Goal: Information Seeking & Learning: Find contact information

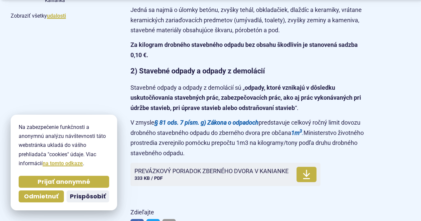
scroll to position [560, 0]
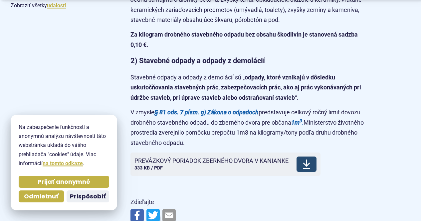
click at [272, 158] on span "PREVÁZKOVÝ PORIADOK ZBERNÉHO DVORA V KANIANKE" at bounding box center [211, 161] width 154 height 7
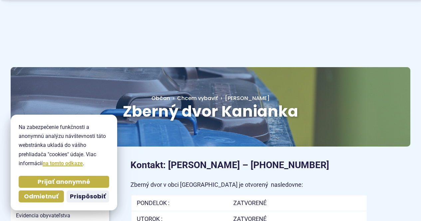
scroll to position [250, 0]
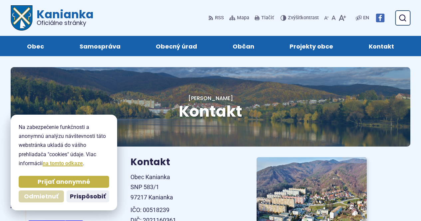
click at [38, 198] on span "Odmietnuť" at bounding box center [41, 197] width 35 height 8
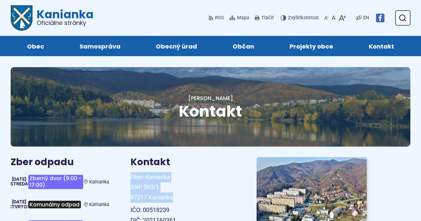
drag, startPoint x: 174, startPoint y: 197, endPoint x: 126, endPoint y: 171, distance: 54.9
copy span "Obec Kanianka SNP 583/1 97217 Kanianka"
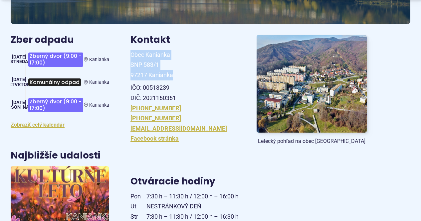
scroll to position [124, 0]
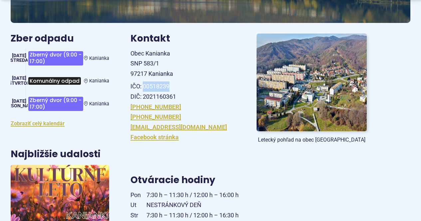
drag, startPoint x: 143, startPoint y: 87, endPoint x: 171, endPoint y: 86, distance: 28.0
click at [171, 86] on p "IČO: 00518239 DIČ: 2021160361" at bounding box center [185, 91] width 110 height 20
copy p "00518239"
drag, startPoint x: 178, startPoint y: 96, endPoint x: 142, endPoint y: 95, distance: 35.9
click at [142, 95] on p "IČO: 00518239 DIČ: 2021160361" at bounding box center [185, 91] width 110 height 20
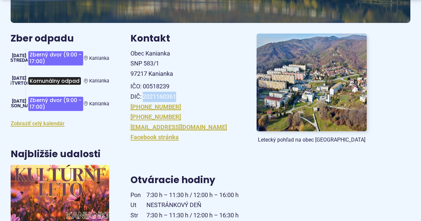
copy p "2021160361"
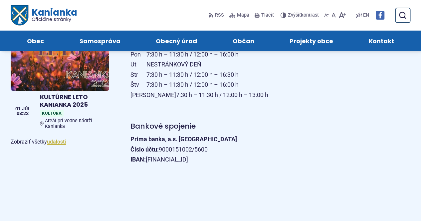
scroll to position [263, 0]
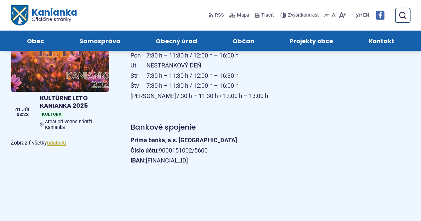
click at [380, 39] on span "Kontakt" at bounding box center [381, 41] width 25 height 20
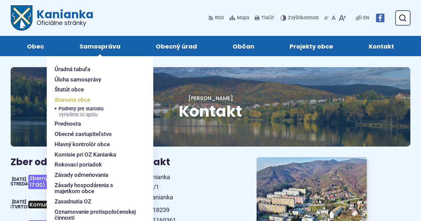
click at [72, 99] on span "Starosta obce" at bounding box center [73, 100] width 36 height 10
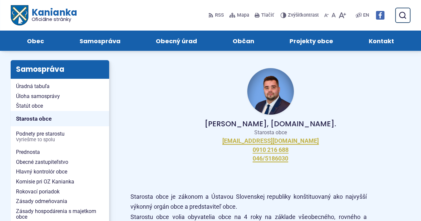
scroll to position [86, 0]
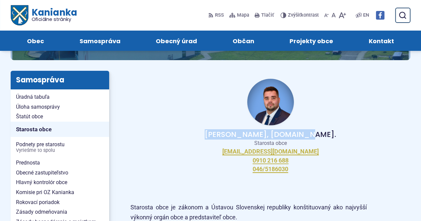
drag, startPoint x: 231, startPoint y: 134, endPoint x: 310, endPoint y: 131, distance: 78.6
click at [310, 131] on p "[PERSON_NAME], [DOMAIN_NAME]." at bounding box center [270, 135] width 258 height 8
copy p "[PERSON_NAME], [DOMAIN_NAME]."
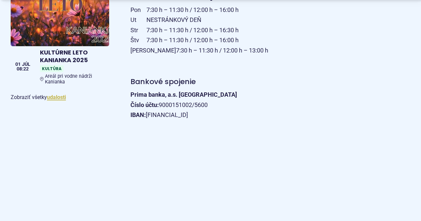
scroll to position [344, 0]
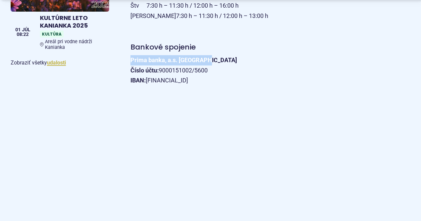
drag, startPoint x: 131, startPoint y: 58, endPoint x: 206, endPoint y: 58, distance: 75.5
click at [206, 58] on p "Prima banka, a.s. Prievidza Číslo účtu: 9000151002/5600 IBAN: SK81 5600 0000 00…" at bounding box center [248, 70] width 236 height 31
copy strong "Prima banka, a.s. Prievidza"
drag, startPoint x: 238, startPoint y: 82, endPoint x: 149, endPoint y: 81, distance: 89.2
click at [149, 81] on p "Prima banka, a.s. Prievidza Číslo účtu: 9000151002/5600 IBAN: SK81 5600 0000 00…" at bounding box center [248, 70] width 236 height 31
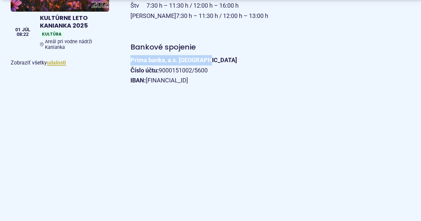
copy p "SK81 5600 0000 0090 0015 1002"
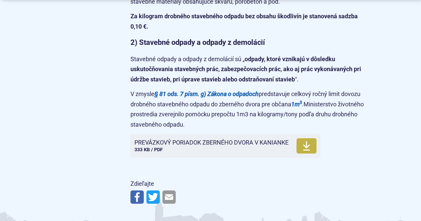
scroll to position [584, 0]
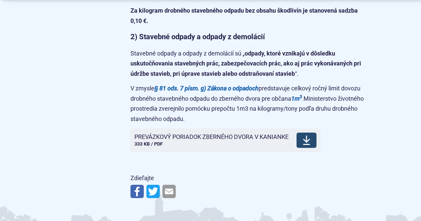
click at [304, 139] on span "Stiahnuť" at bounding box center [306, 140] width 20 height 15
